Goal: Answer question/provide support

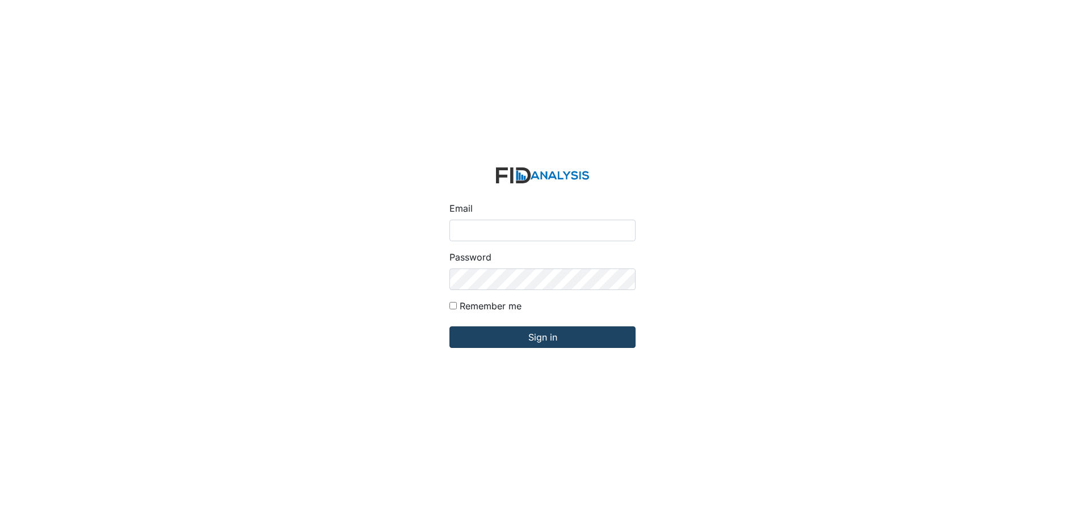
type input "[PERSON_NAME][EMAIL_ADDRESS][DOMAIN_NAME]"
click at [545, 335] on input "Sign in" at bounding box center [542, 337] width 186 height 22
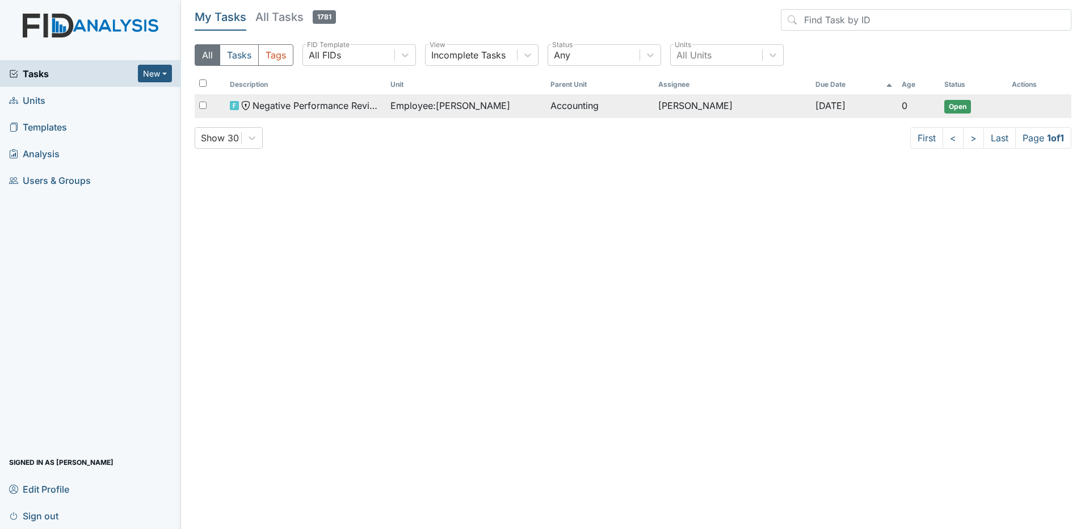
click at [480, 104] on span "Employee : MacDonald, Heather" at bounding box center [450, 106] width 120 height 14
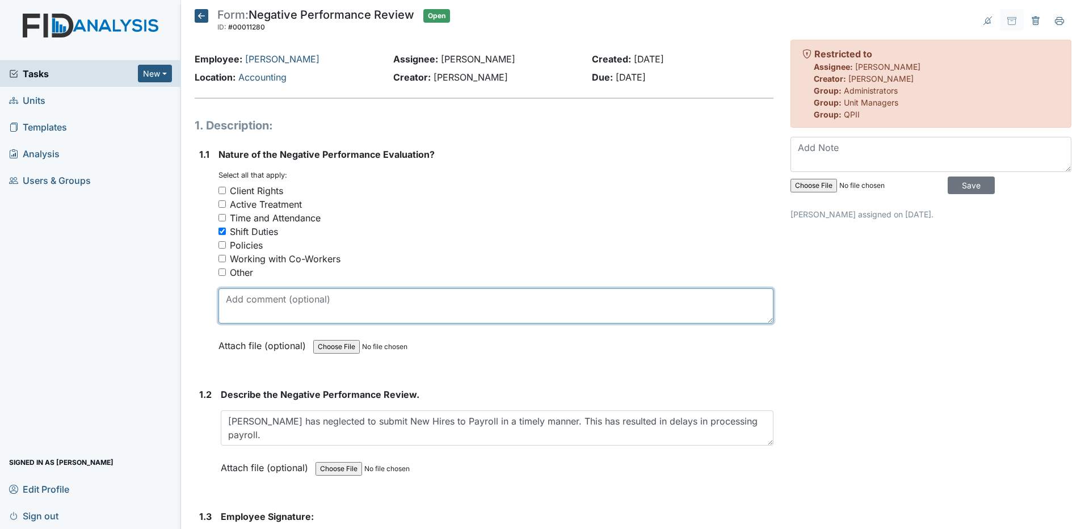
click at [273, 300] on textarea at bounding box center [495, 305] width 555 height 35
paste textarea "From Subject Received Size Categories Amber Pope 10.03 Payroll Issues 8:20 AM 5…"
type textarea "From Subject Received Size Categories Amber Pope 10.03 Payroll Issues 8:20 AM 5…"
drag, startPoint x: 507, startPoint y: 313, endPoint x: 221, endPoint y: 288, distance: 287.1
click at [221, 288] on div "Nature of the Negative Performance Evaluation? You must select one or more of t…" at bounding box center [495, 254] width 555 height 213
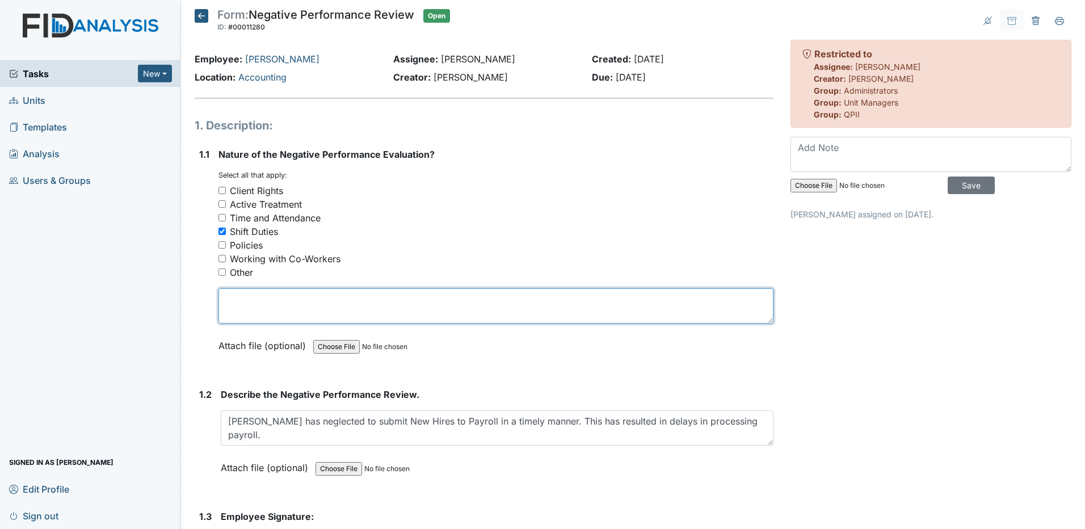
paste textarea "From Subject Received Size Categories Amber Pope 10.03 Payroll Issues 8:20 AM 5…"
type textarea "From Subject Received Size Categories Amber Pope 10.03 Payroll Issues 8:20 AM 5…"
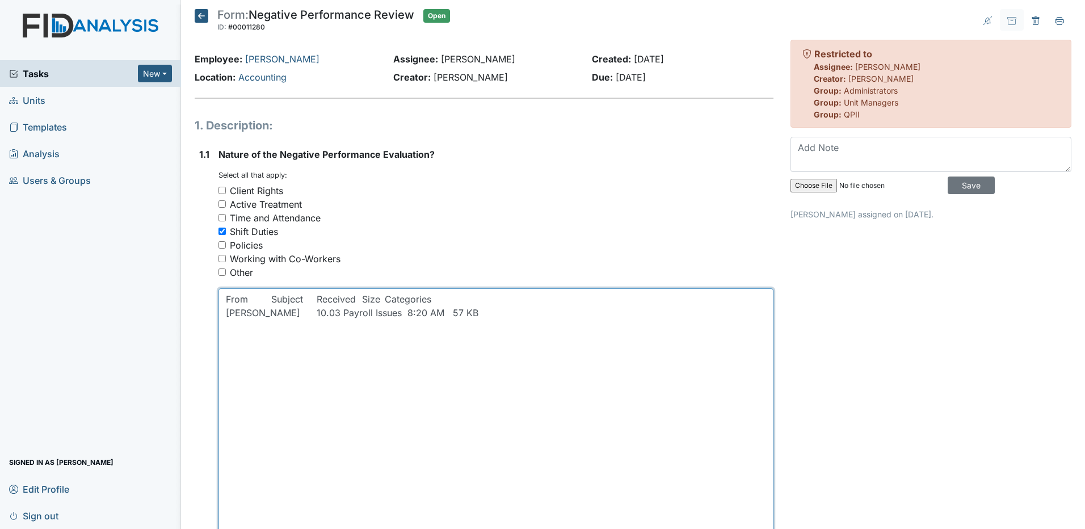
drag, startPoint x: 765, startPoint y: 321, endPoint x: 789, endPoint y: 481, distance: 161.3
click at [790, 528] on html "Tasks New Form Inspection Document Bundle Units Templates Analysis Users & Grou…" at bounding box center [542, 264] width 1085 height 529
drag, startPoint x: 460, startPoint y: 310, endPoint x: 223, endPoint y: 295, distance: 237.7
click at [223, 295] on textarea "From Subject Received Size Categories Amber Pope 10.03 Payroll Issues 8:20 AM 5…" at bounding box center [495, 421] width 555 height 267
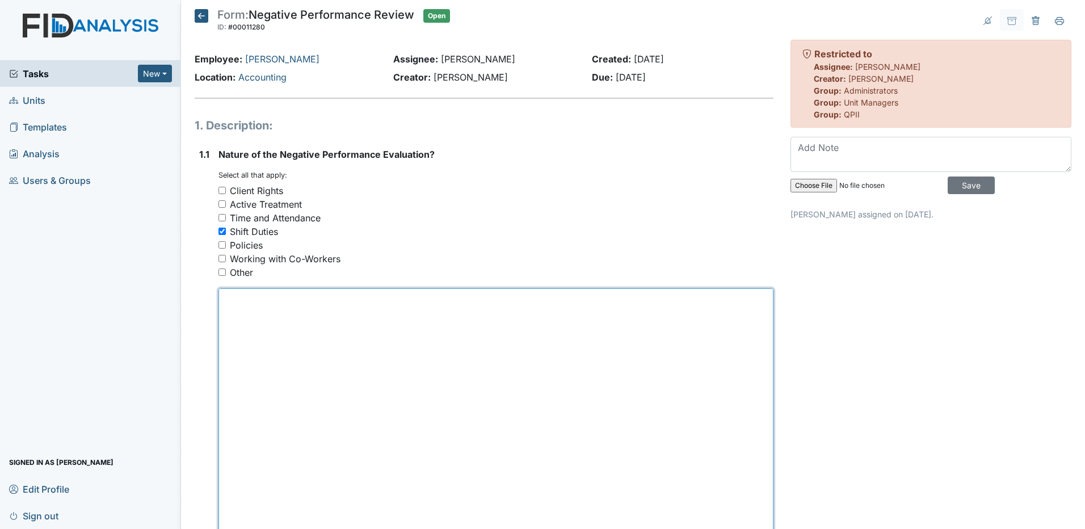
click at [233, 312] on textarea at bounding box center [495, 421] width 555 height 267
paste textarea "Nearly every pay week when I export the raw data from MITC I find that Heather …"
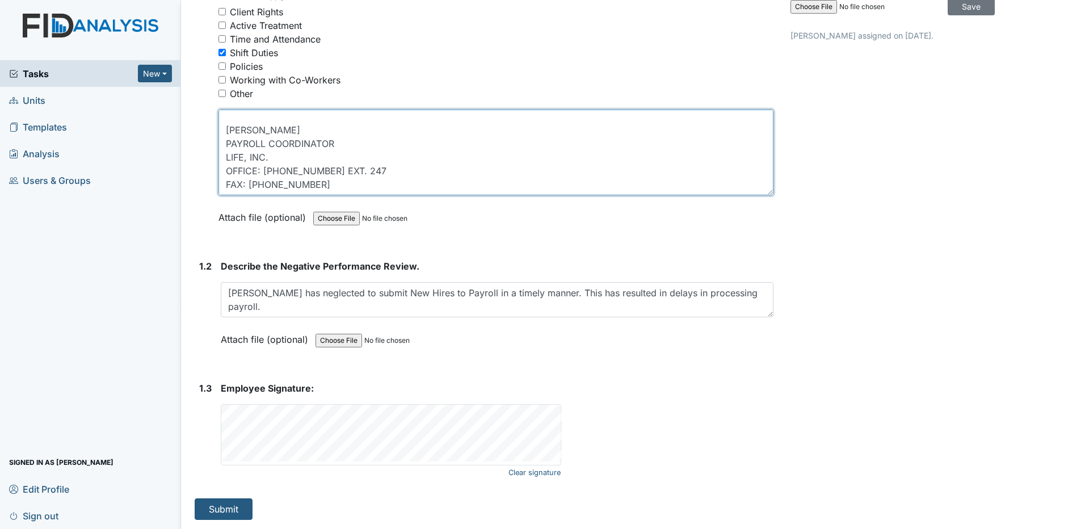
scroll to position [186, 0]
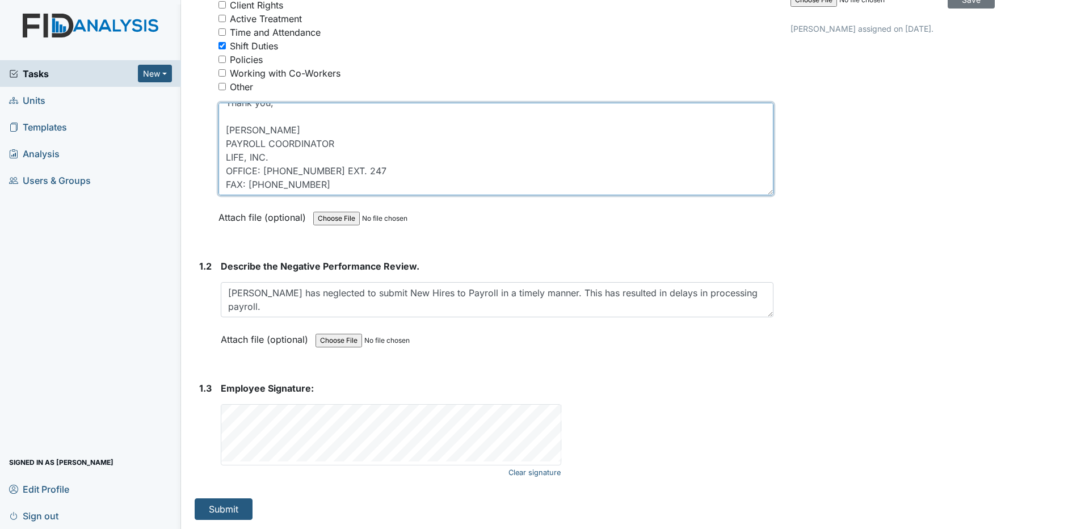
drag, startPoint x: 764, startPoint y: 261, endPoint x: 745, endPoint y: 86, distance: 175.8
click at [745, 86] on div "Nature of the Negative Performance Evaluation? You must select one or more of t…" at bounding box center [495, 97] width 555 height 270
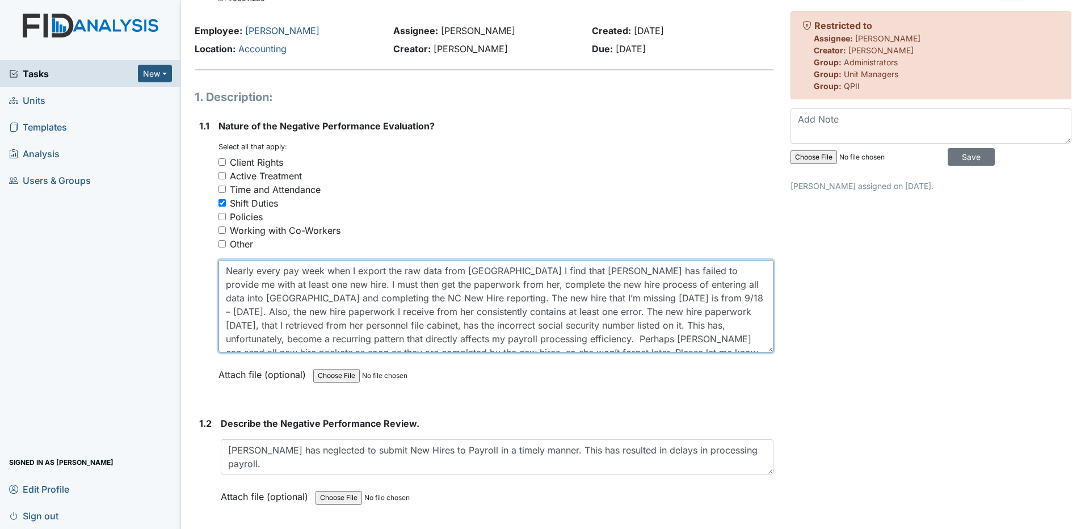
scroll to position [0, 0]
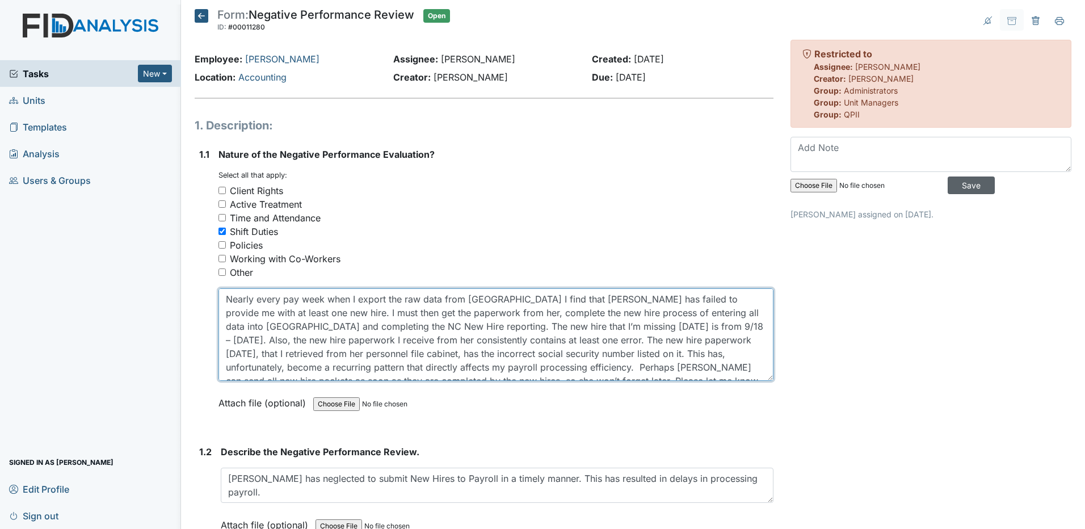
type textarea "Nearly every pay week when I export the raw data from MITC I find that Heather …"
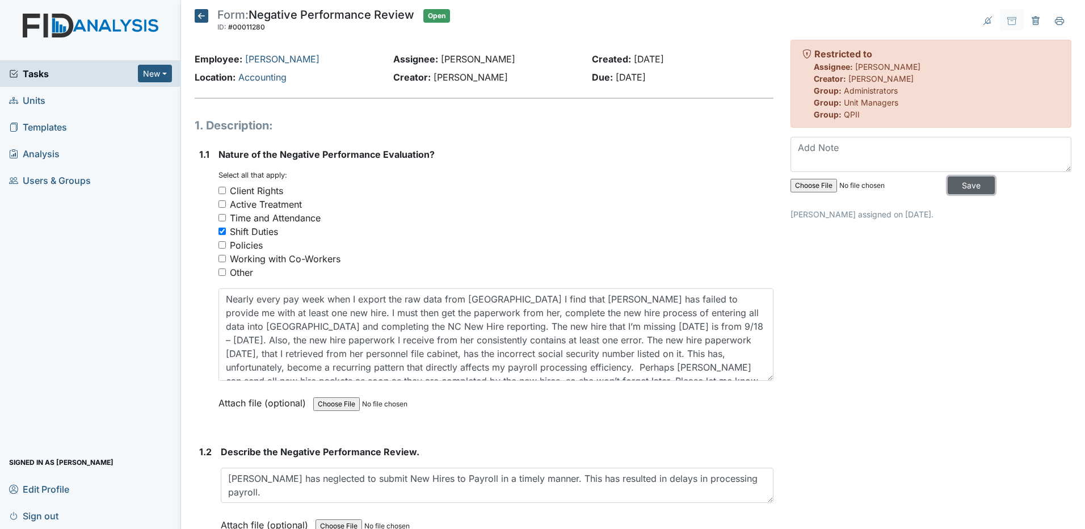
click at [958, 183] on input "Save" at bounding box center [971, 185] width 47 height 18
click at [44, 515] on span "Sign out" at bounding box center [33, 516] width 49 height 18
